Goal: Task Accomplishment & Management: Use online tool/utility

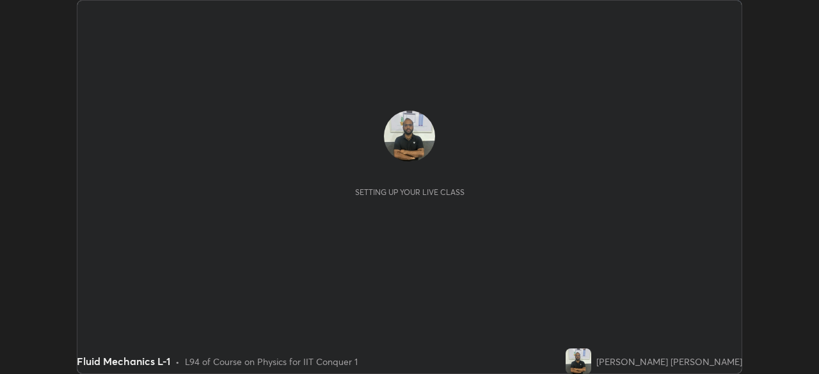
scroll to position [374, 818]
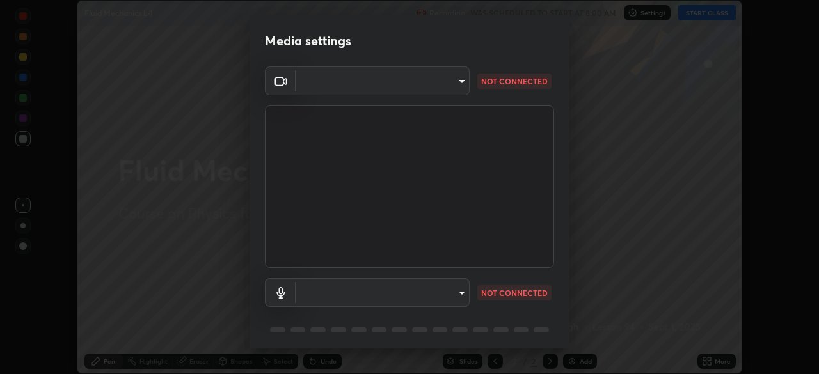
type input "935db625b2c413759d72ee6cdb61a63b637165ed3878f2d0adf10a132220dd0b"
type input "communications"
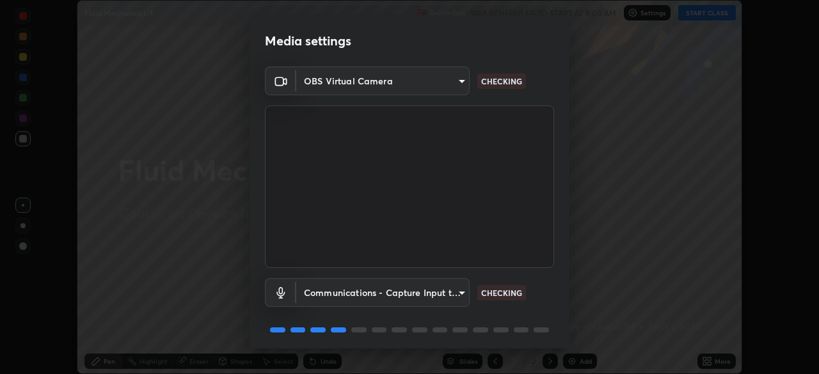
scroll to position [45, 0]
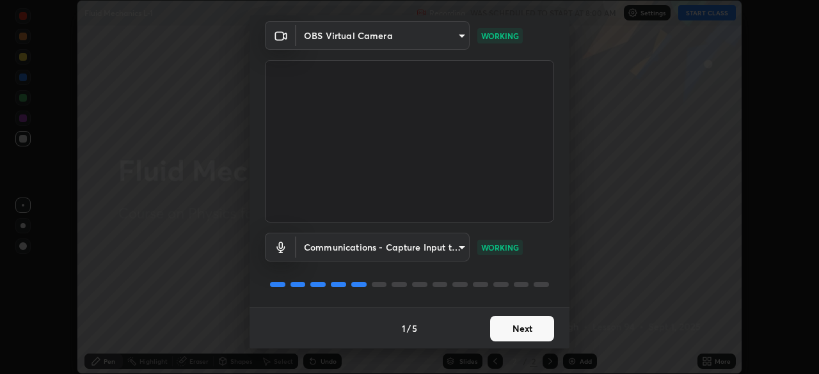
click at [521, 328] on button "Next" at bounding box center [522, 329] width 64 height 26
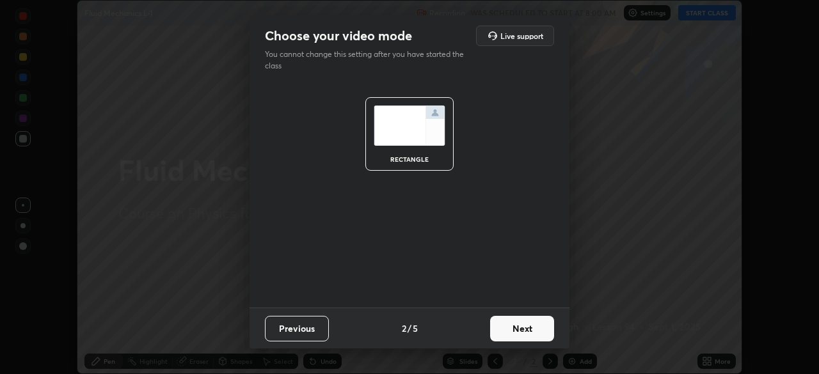
scroll to position [0, 0]
click at [523, 328] on button "Next" at bounding box center [522, 329] width 64 height 26
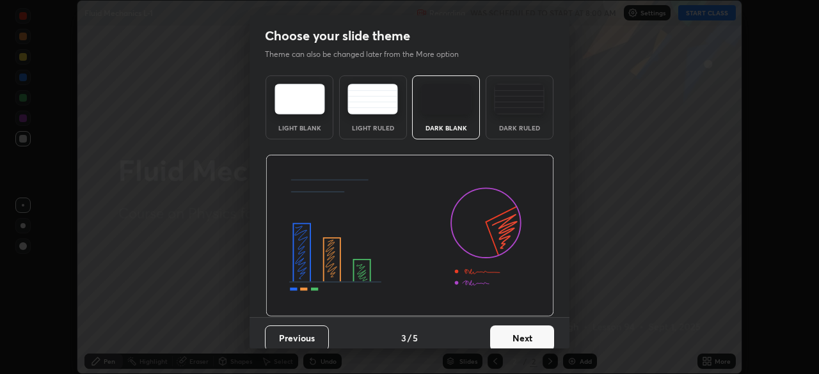
click at [523, 328] on button "Next" at bounding box center [522, 339] width 64 height 26
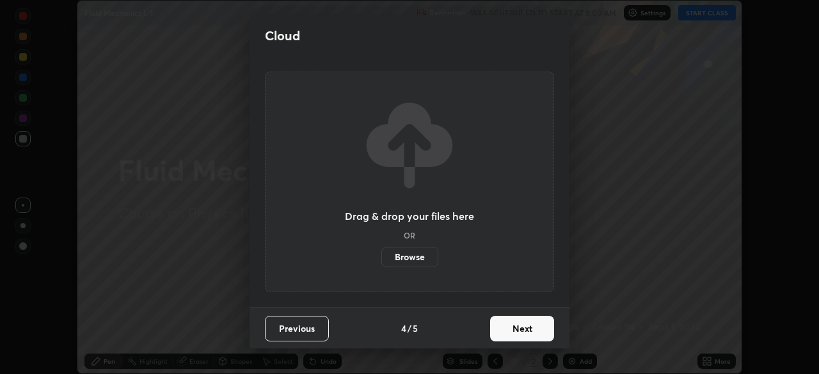
click at [523, 327] on button "Next" at bounding box center [522, 329] width 64 height 26
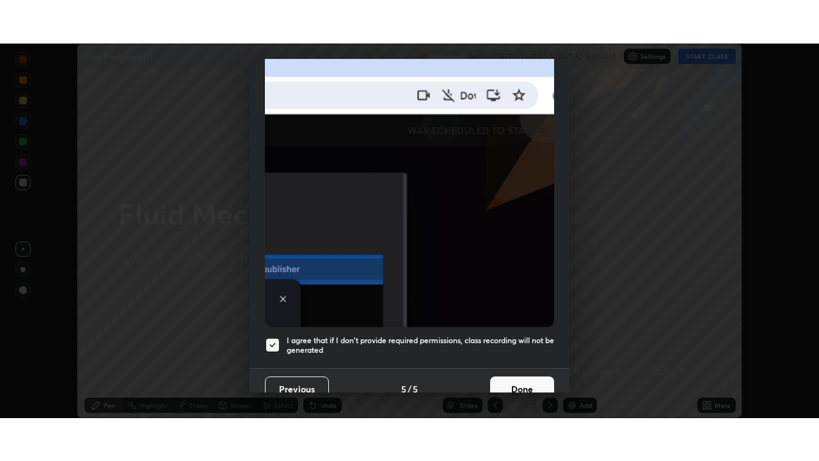
scroll to position [306, 0]
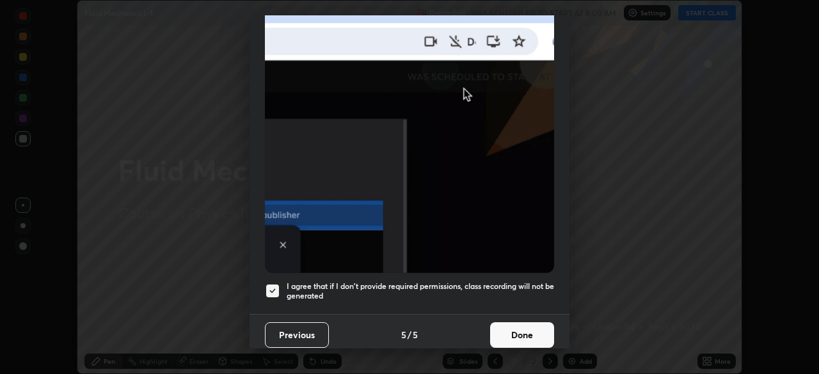
click at [508, 329] on button "Done" at bounding box center [522, 335] width 64 height 26
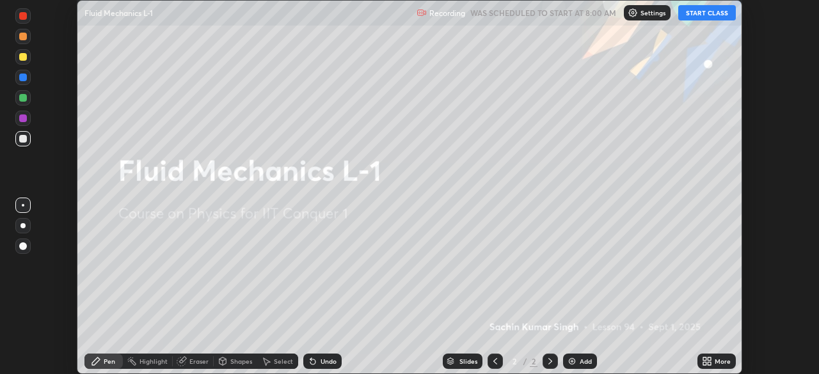
click at [704, 363] on icon at bounding box center [704, 363] width 3 height 3
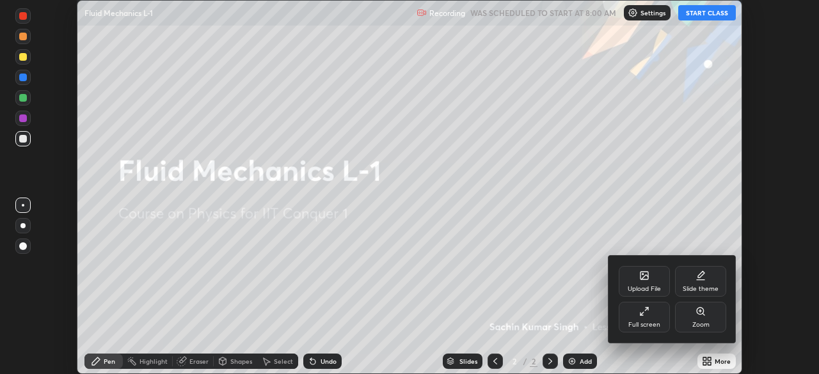
click at [653, 322] on div "Full screen" at bounding box center [644, 325] width 32 height 6
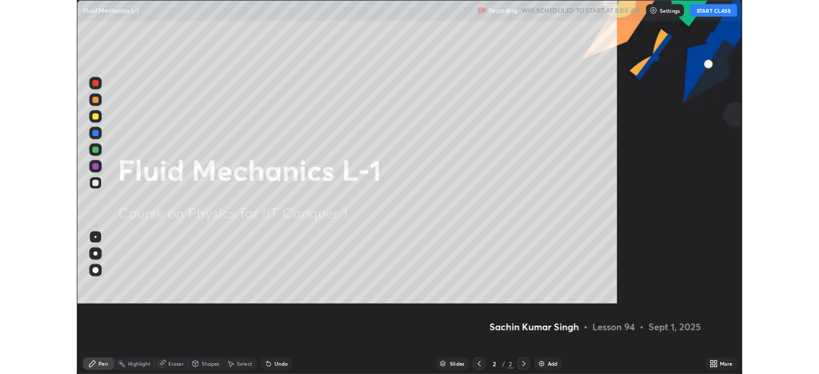
scroll to position [461, 819]
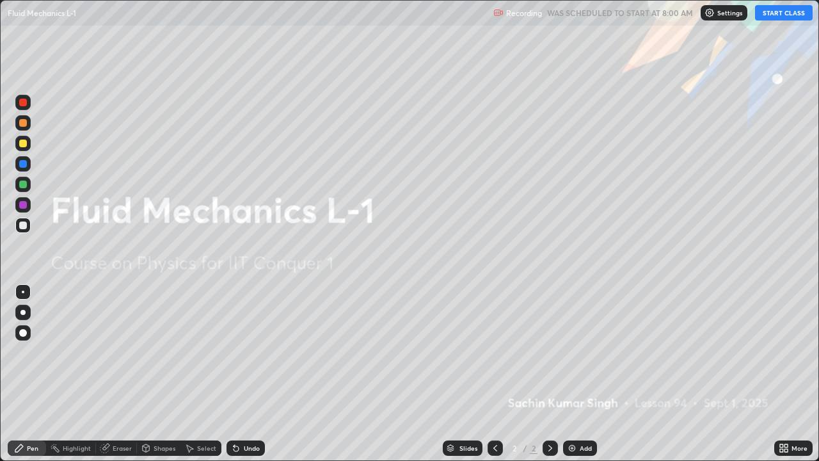
click at [571, 374] on img at bounding box center [572, 448] width 10 height 10
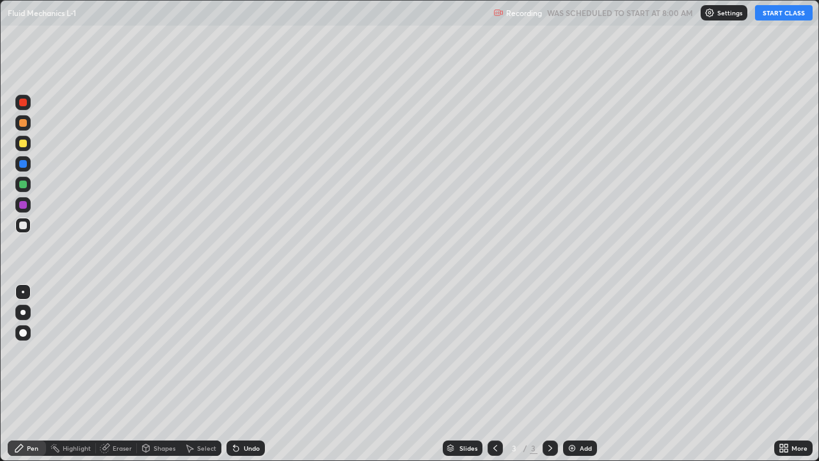
click at [770, 19] on button "START CLASS" at bounding box center [784, 12] width 58 height 15
click at [24, 106] on div at bounding box center [23, 103] width 8 height 8
click at [24, 107] on div at bounding box center [22, 102] width 15 height 15
click at [28, 103] on div at bounding box center [22, 102] width 15 height 15
click at [24, 102] on div at bounding box center [23, 103] width 8 height 8
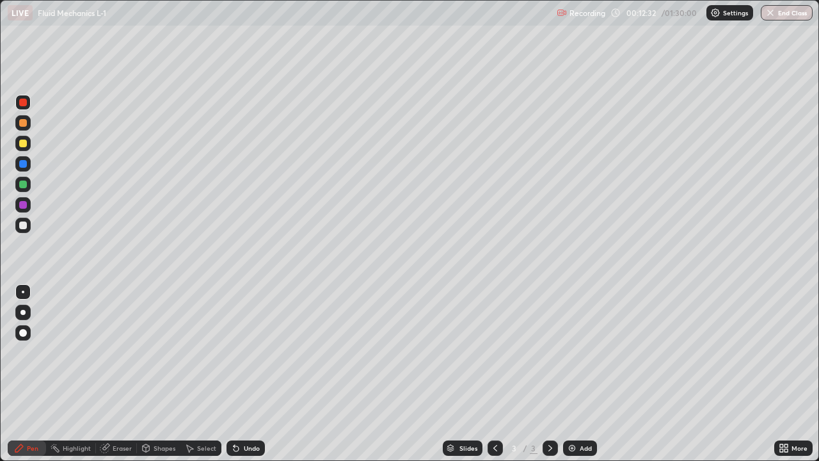
click at [125, 374] on div "Eraser" at bounding box center [122, 448] width 19 height 6
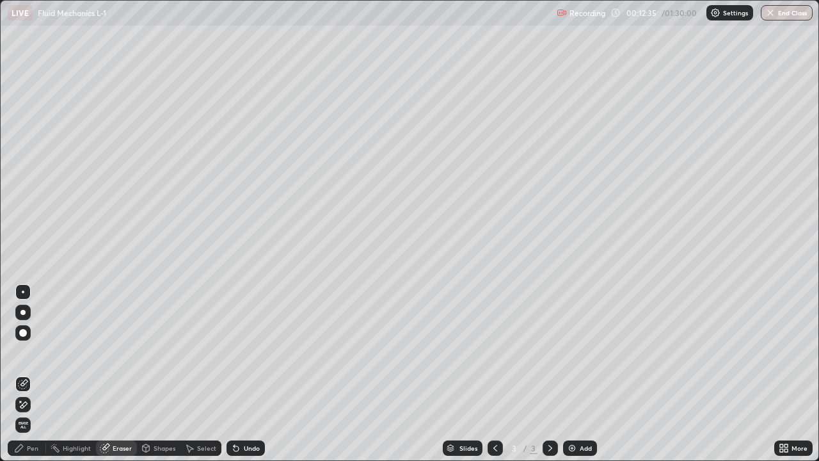
click at [33, 374] on div "Pen" at bounding box center [33, 448] width 12 height 6
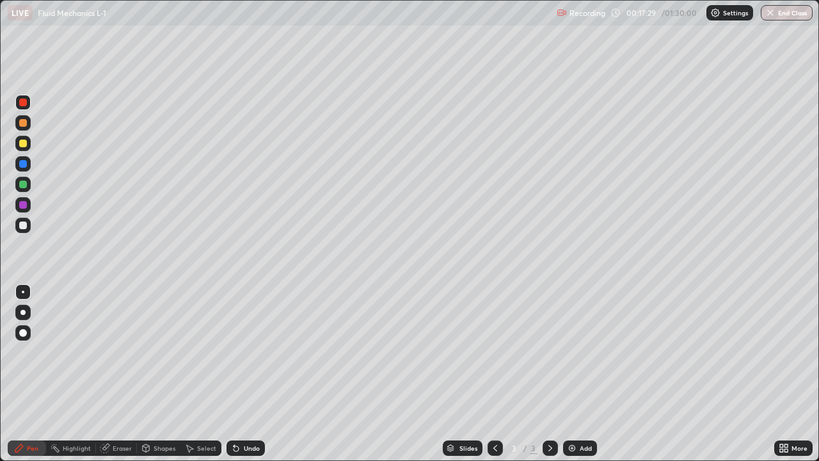
click at [570, 374] on img at bounding box center [572, 448] width 10 height 10
click at [131, 374] on div "Eraser" at bounding box center [116, 447] width 41 height 15
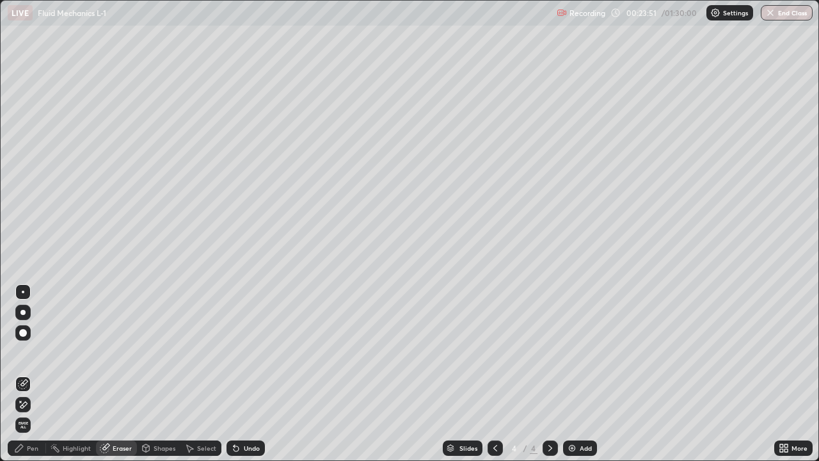
click at [37, 374] on div "Pen" at bounding box center [33, 448] width 12 height 6
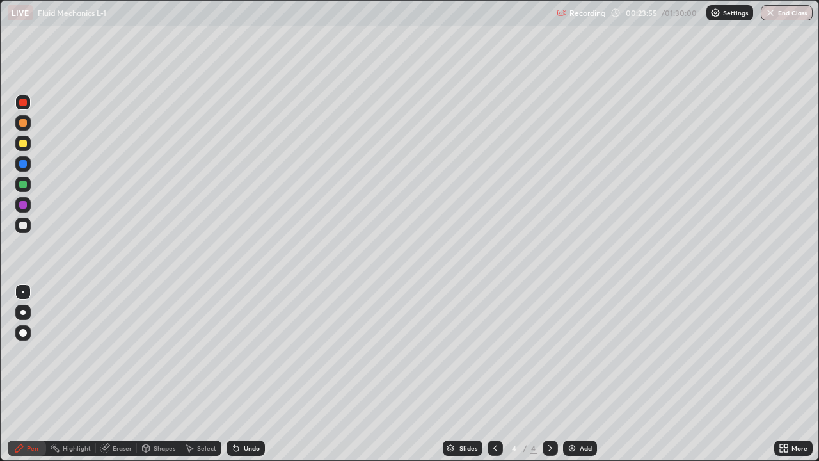
click at [124, 374] on div "Eraser" at bounding box center [122, 448] width 19 height 6
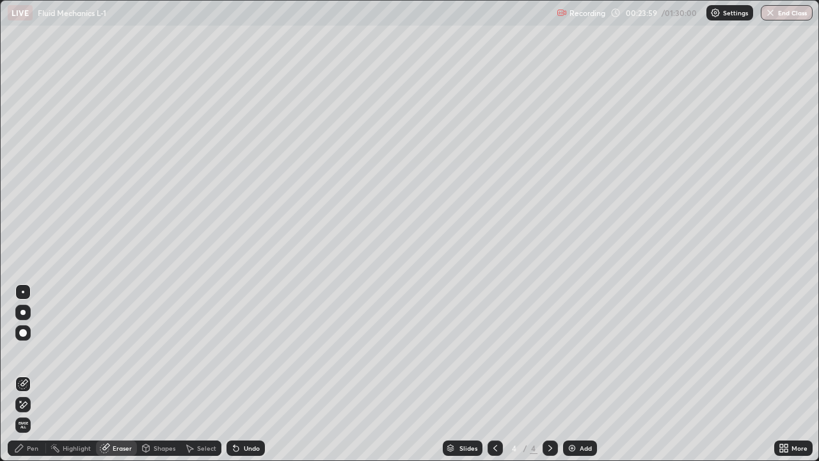
click at [40, 374] on div "Pen" at bounding box center [27, 447] width 38 height 15
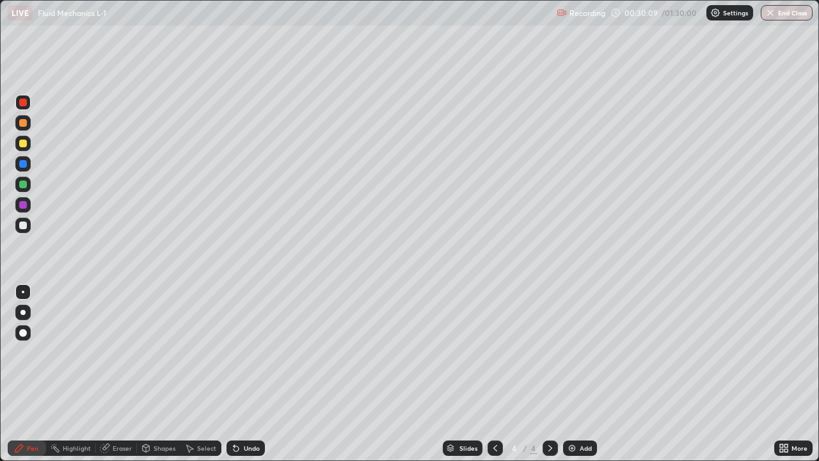
click at [572, 374] on img at bounding box center [572, 448] width 10 height 10
click at [495, 374] on icon at bounding box center [495, 448] width 10 height 10
click at [121, 374] on div "Eraser" at bounding box center [122, 448] width 19 height 6
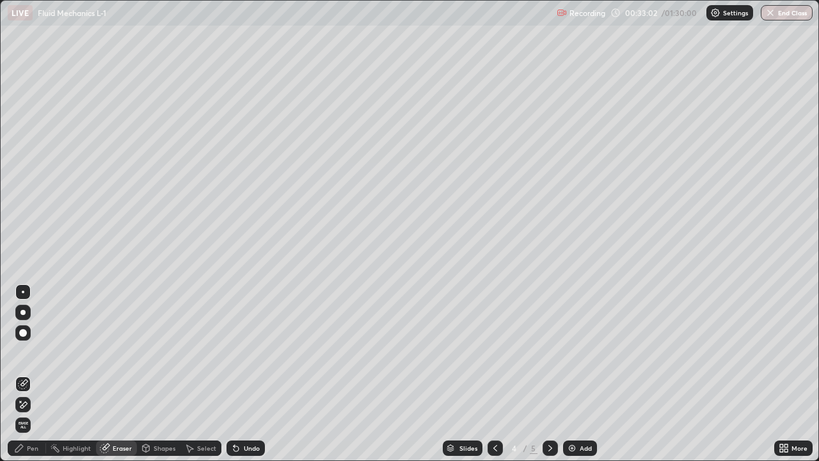
click at [31, 374] on div "Pen" at bounding box center [33, 448] width 12 height 6
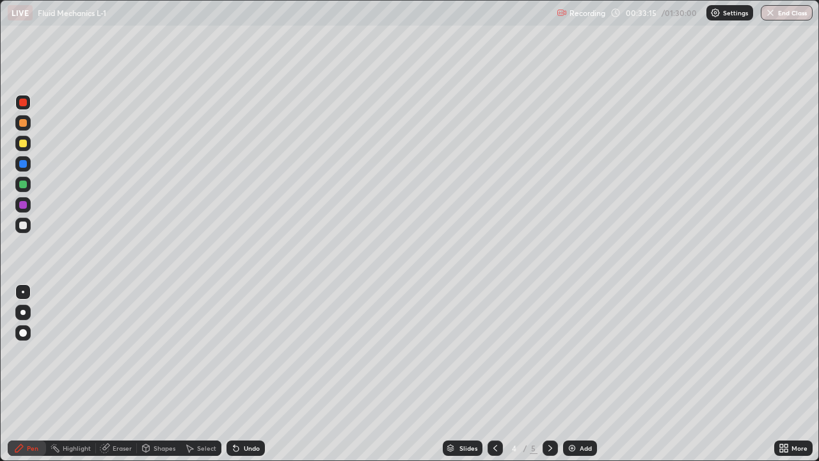
click at [549, 374] on icon at bounding box center [550, 448] width 10 height 10
click at [573, 374] on img at bounding box center [572, 448] width 10 height 10
click at [22, 227] on div at bounding box center [23, 225] width 8 height 8
click at [122, 374] on div "Eraser" at bounding box center [122, 448] width 19 height 6
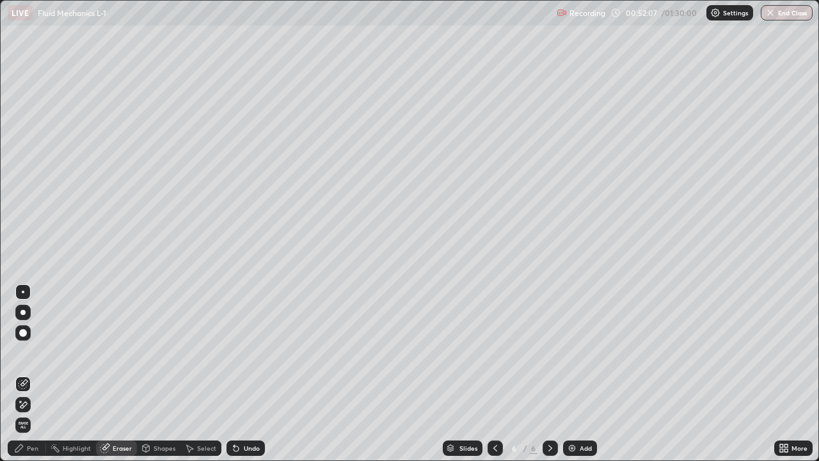
click at [34, 374] on div "Pen" at bounding box center [33, 448] width 12 height 6
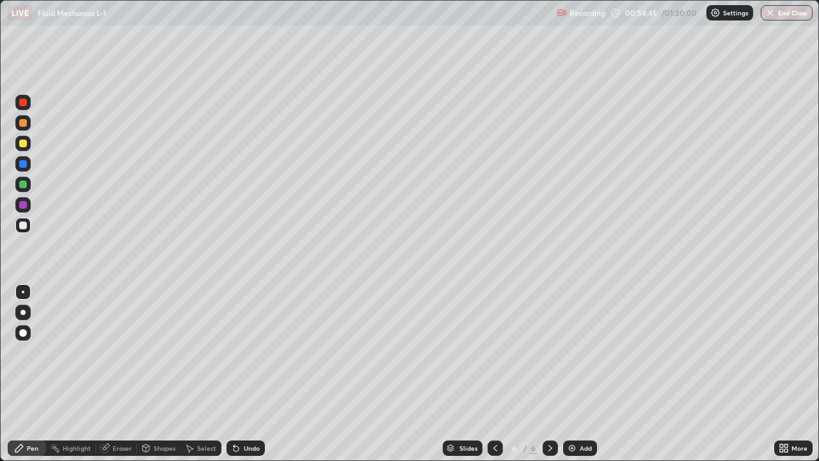
click at [127, 374] on div "Eraser" at bounding box center [122, 448] width 19 height 6
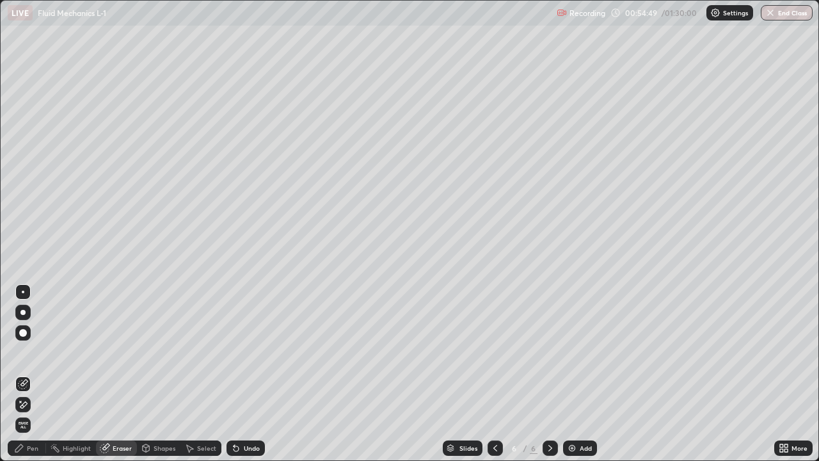
click at [36, 374] on div "Pen" at bounding box center [27, 447] width 38 height 15
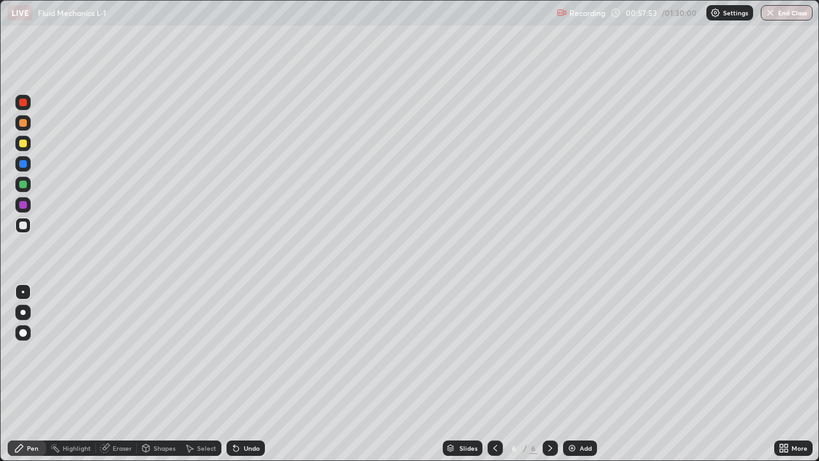
click at [569, 374] on img at bounding box center [572, 448] width 10 height 10
click at [568, 374] on img at bounding box center [572, 448] width 10 height 10
click at [118, 374] on div "Eraser" at bounding box center [122, 448] width 19 height 6
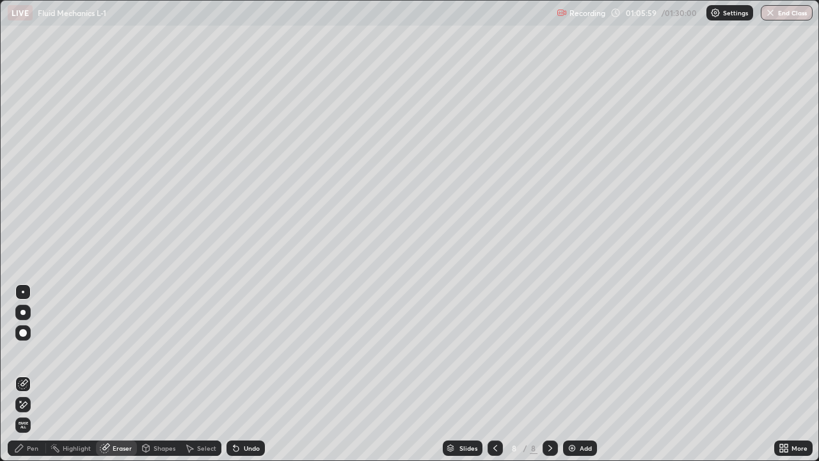
click at [36, 374] on div "Pen" at bounding box center [33, 448] width 12 height 6
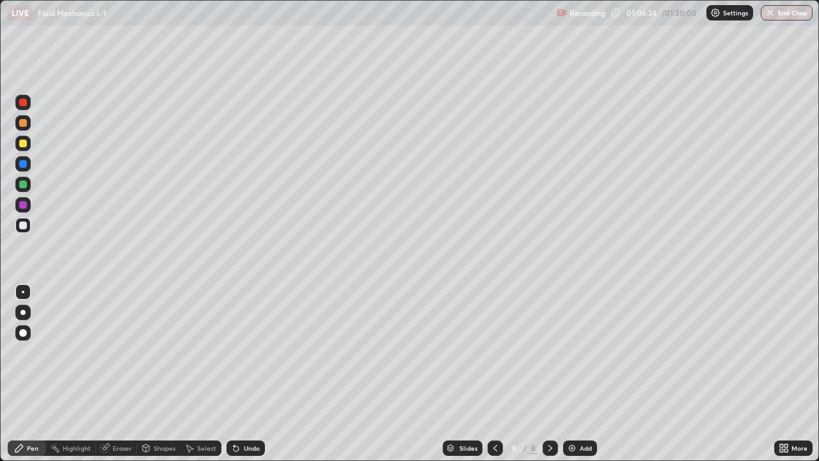
click at [125, 374] on div "Eraser" at bounding box center [122, 448] width 19 height 6
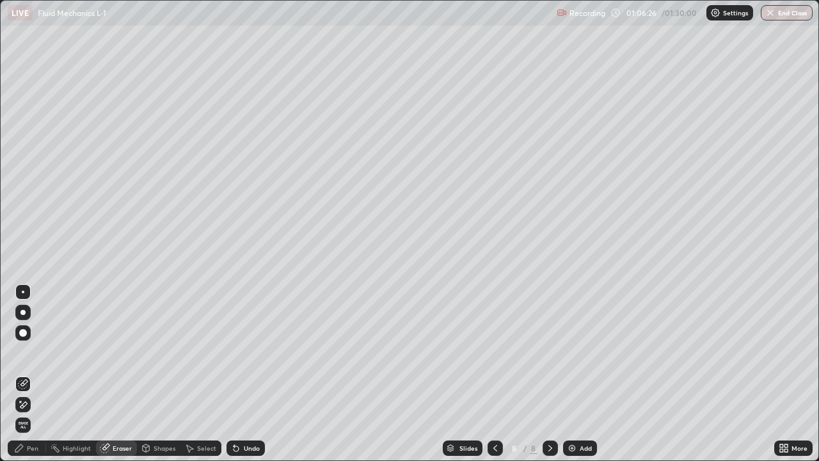
click at [36, 374] on div "Pen" at bounding box center [33, 448] width 12 height 6
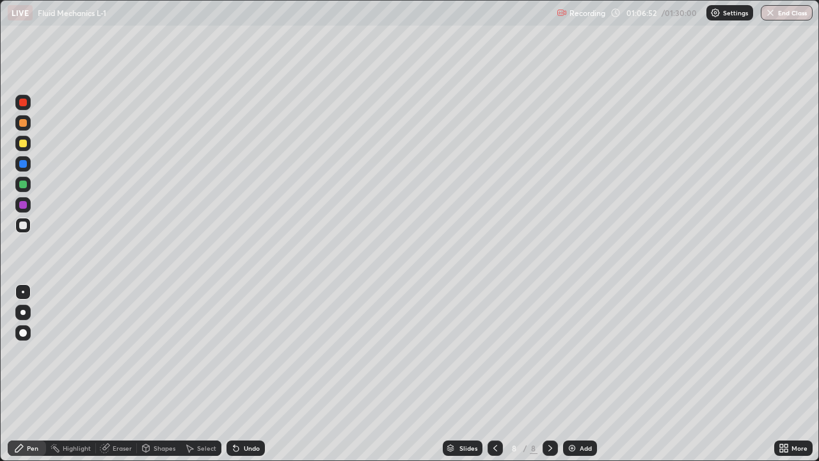
click at [496, 374] on icon at bounding box center [495, 448] width 10 height 10
click at [551, 374] on icon at bounding box center [550, 448] width 10 height 10
click at [127, 374] on div "Eraser" at bounding box center [122, 448] width 19 height 6
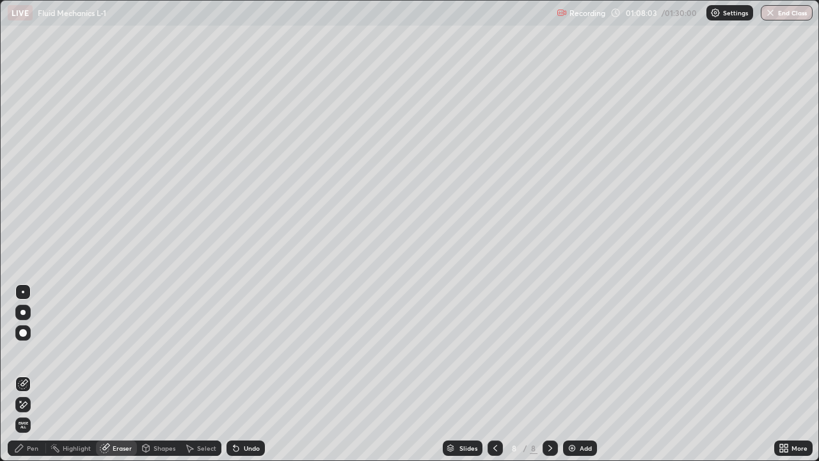
click at [35, 374] on div "Pen" at bounding box center [33, 448] width 12 height 6
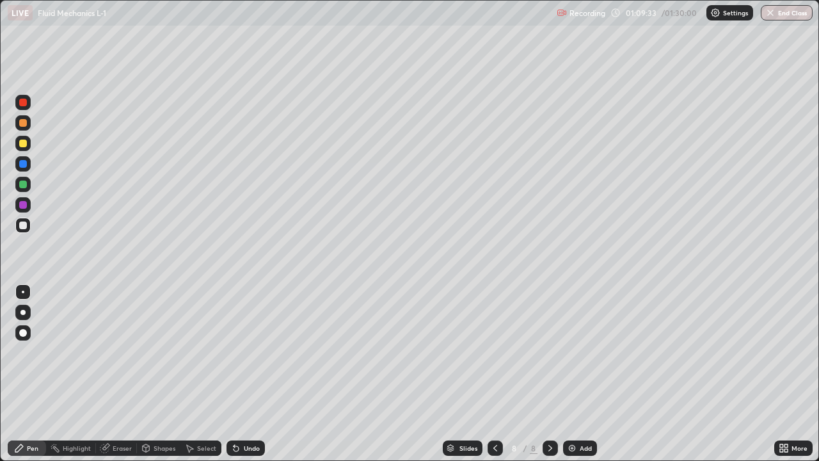
click at [125, 374] on div "Eraser" at bounding box center [122, 448] width 19 height 6
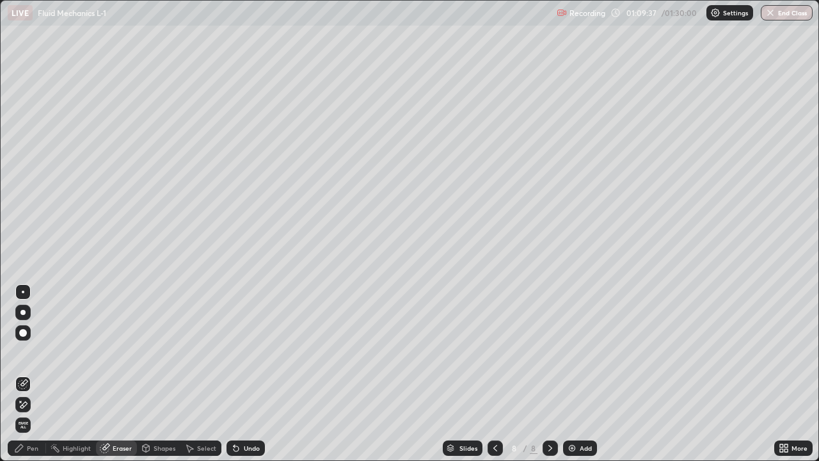
click at [36, 374] on div "Pen" at bounding box center [33, 448] width 12 height 6
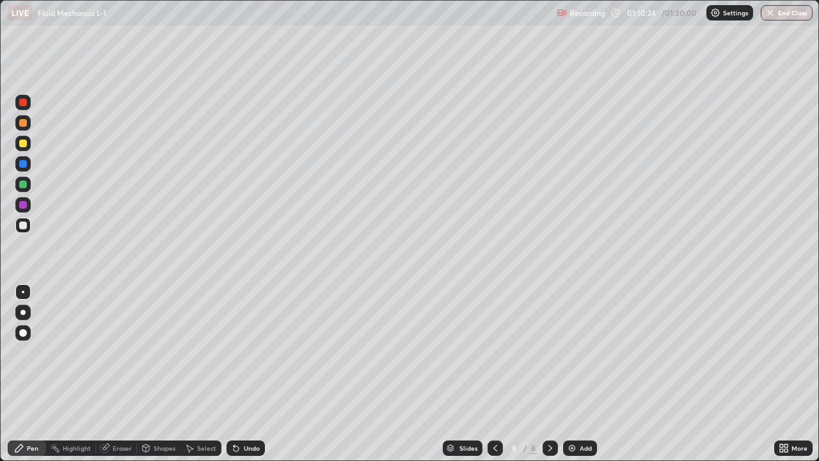
click at [129, 374] on div "Eraser" at bounding box center [122, 448] width 19 height 6
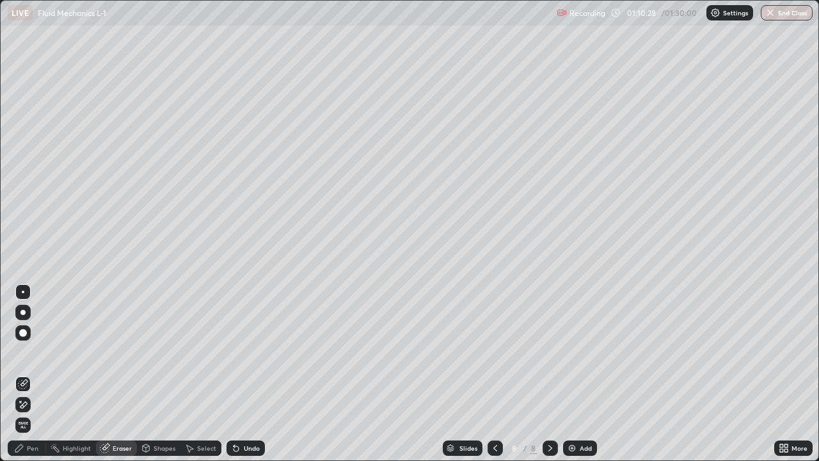
click at [42, 374] on div "Pen" at bounding box center [27, 447] width 38 height 15
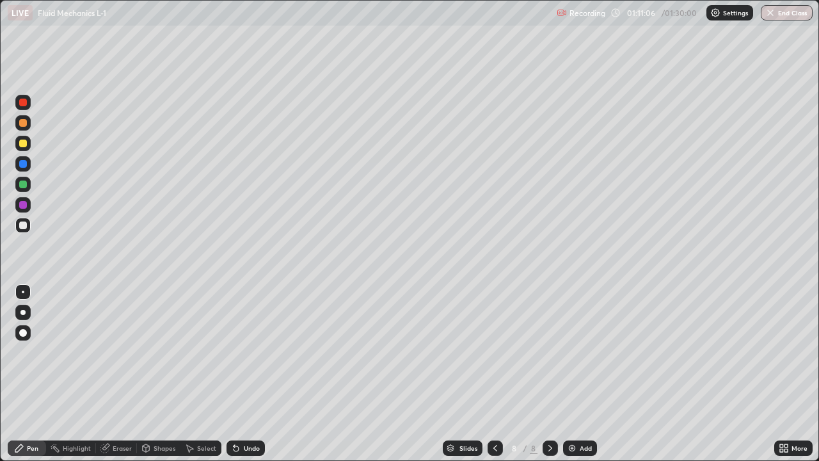
click at [121, 374] on div "Eraser" at bounding box center [122, 448] width 19 height 6
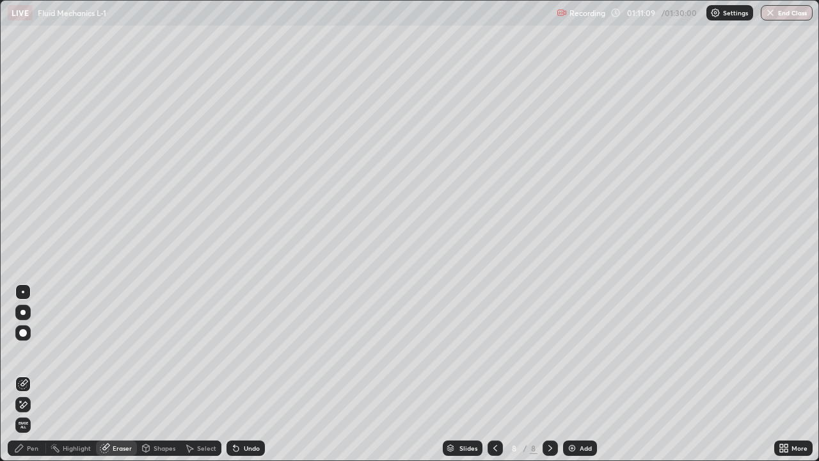
click at [28, 374] on div "Pen" at bounding box center [27, 447] width 38 height 15
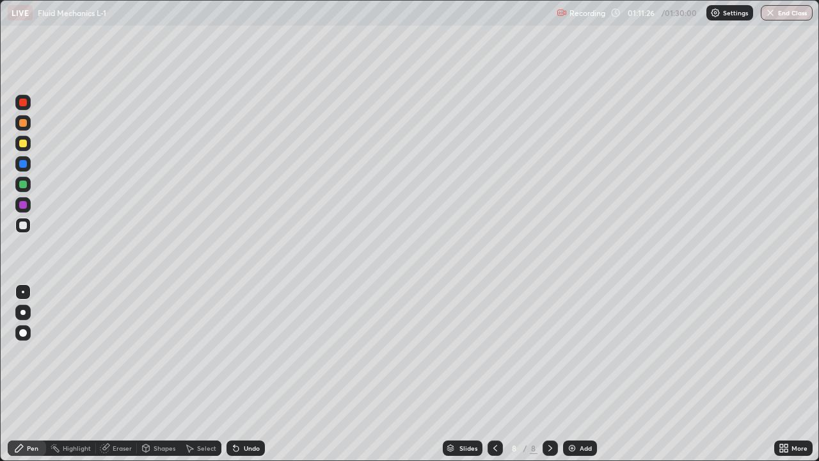
click at [123, 374] on div "Eraser" at bounding box center [122, 448] width 19 height 6
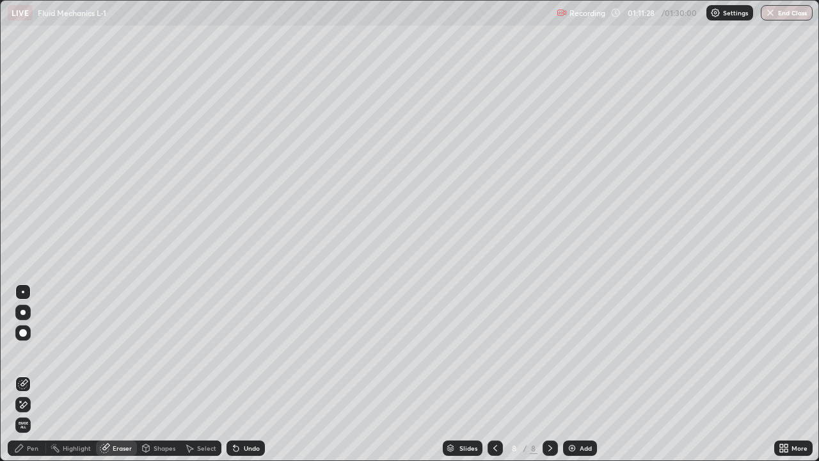
click at [35, 374] on div "Pen" at bounding box center [33, 448] width 12 height 6
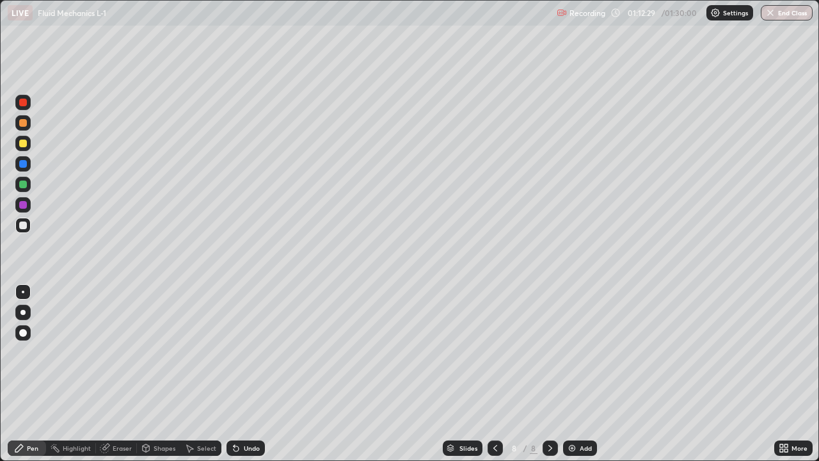
click at [493, 374] on icon at bounding box center [495, 448] width 10 height 10
click at [547, 374] on icon at bounding box center [550, 448] width 10 height 10
click at [124, 374] on div "Eraser" at bounding box center [122, 448] width 19 height 6
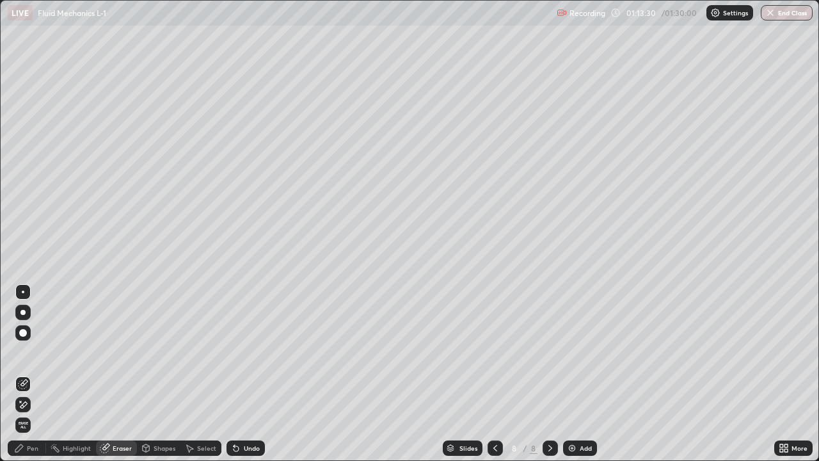
click at [34, 374] on div "Pen" at bounding box center [27, 447] width 38 height 15
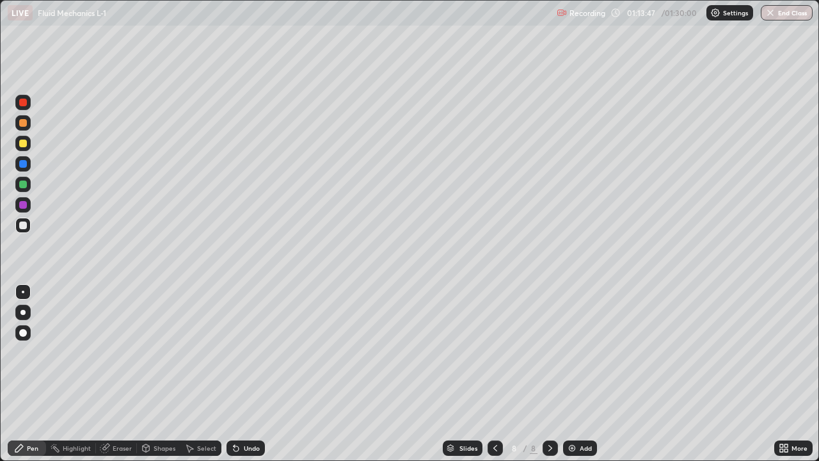
click at [129, 374] on div "Eraser" at bounding box center [122, 448] width 19 height 6
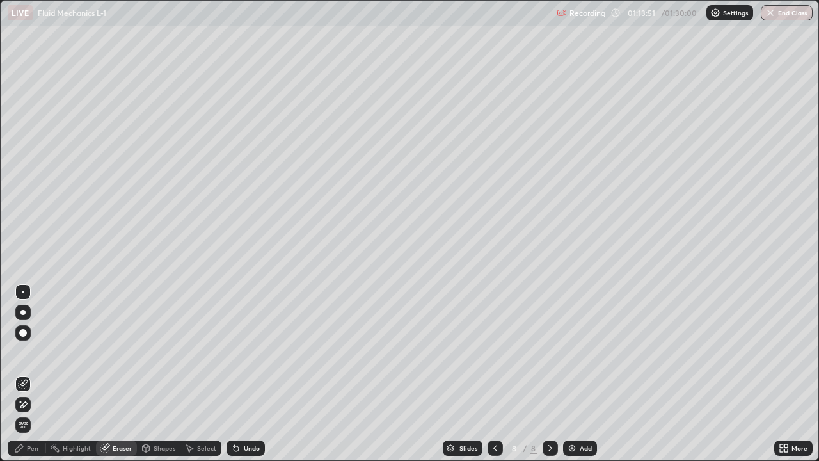
click at [33, 374] on div "Pen" at bounding box center [33, 448] width 12 height 6
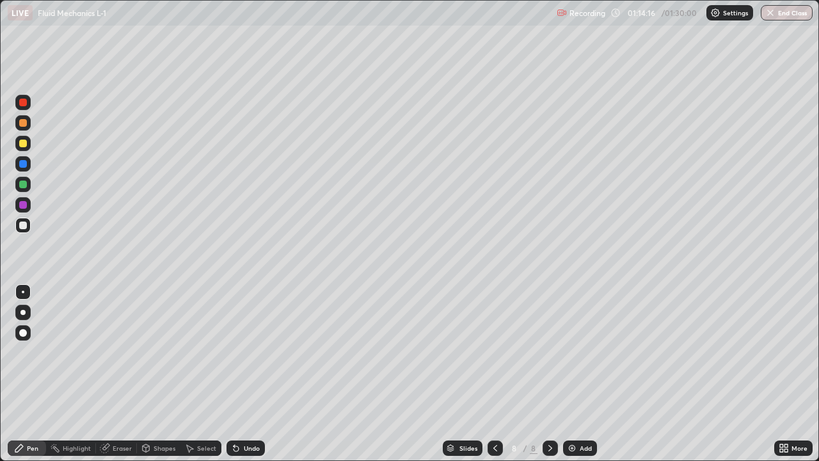
click at [125, 374] on div "Eraser" at bounding box center [122, 448] width 19 height 6
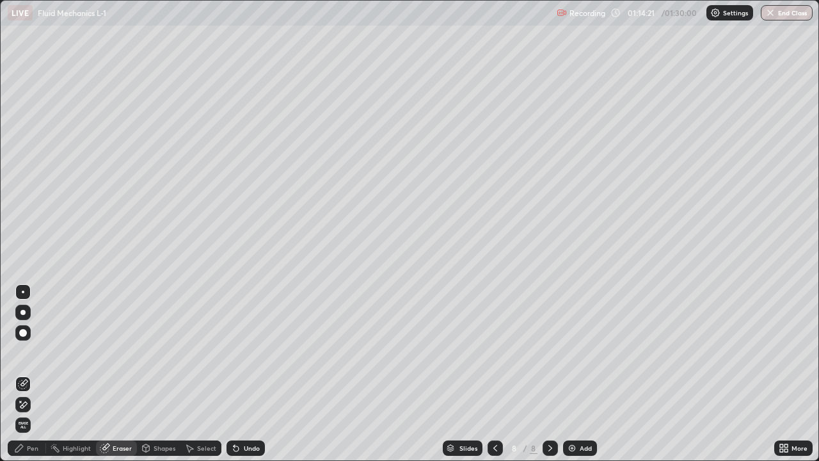
click at [36, 374] on div "Pen" at bounding box center [33, 448] width 12 height 6
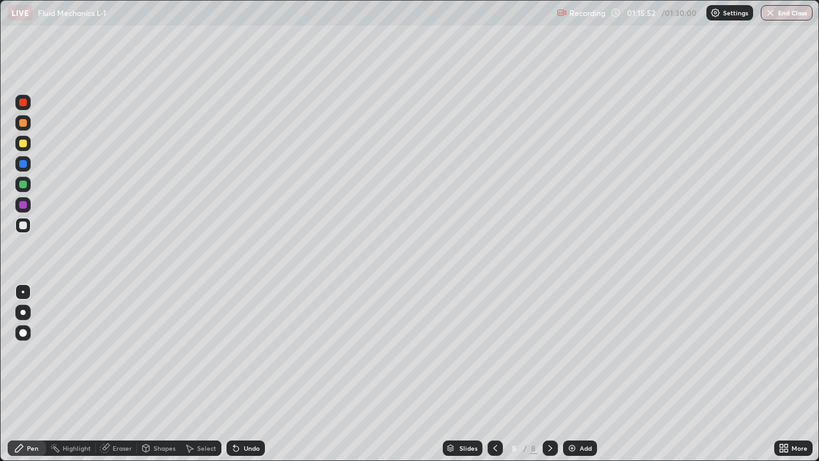
click at [493, 374] on icon at bounding box center [495, 448] width 4 height 6
click at [548, 374] on icon at bounding box center [550, 448] width 10 height 10
click at [570, 374] on img at bounding box center [572, 448] width 10 height 10
click at [495, 374] on icon at bounding box center [495, 448] width 10 height 10
click at [548, 374] on icon at bounding box center [550, 448] width 10 height 10
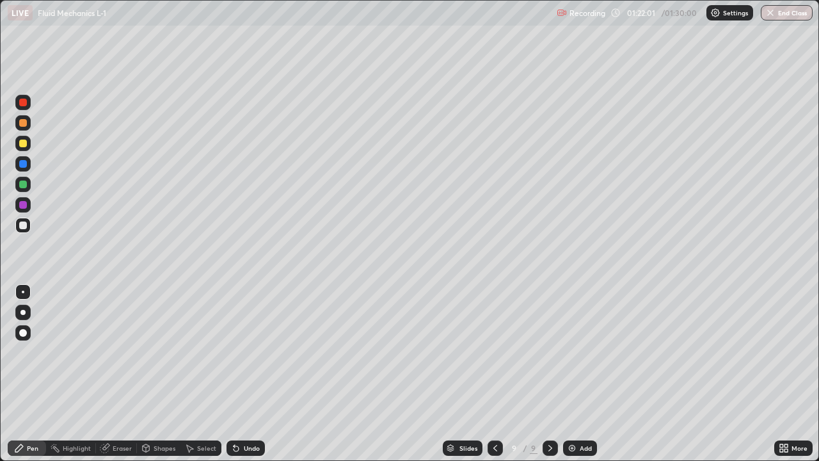
click at [779, 15] on button "End Class" at bounding box center [787, 12] width 52 height 15
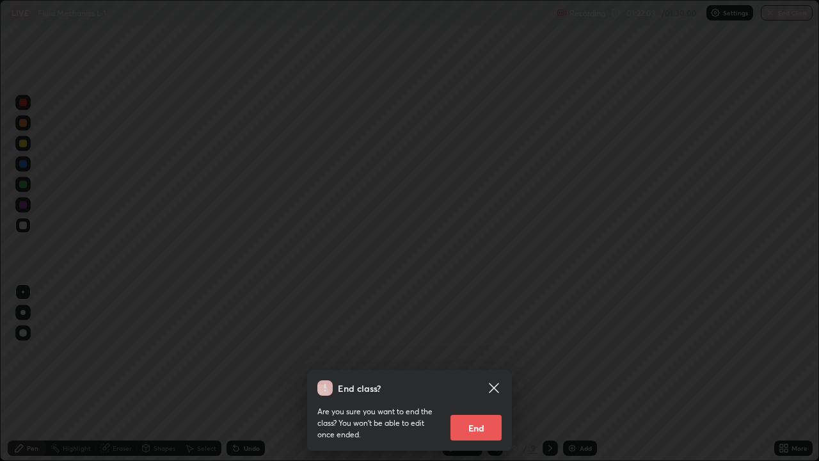
click at [474, 374] on button "End" at bounding box center [475, 428] width 51 height 26
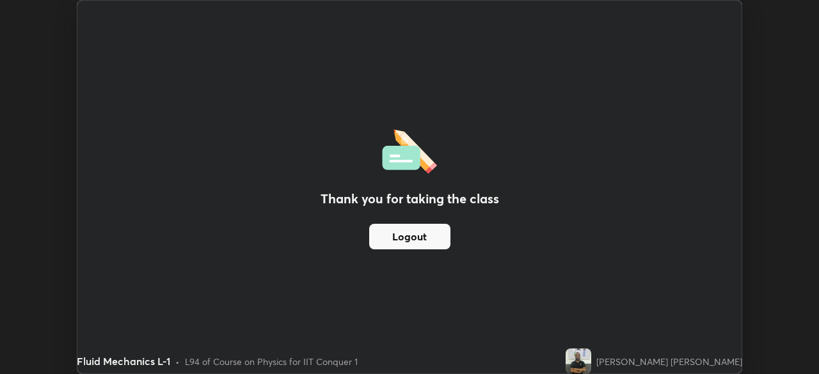
scroll to position [63605, 63160]
